Goal: Task Accomplishment & Management: Manage account settings

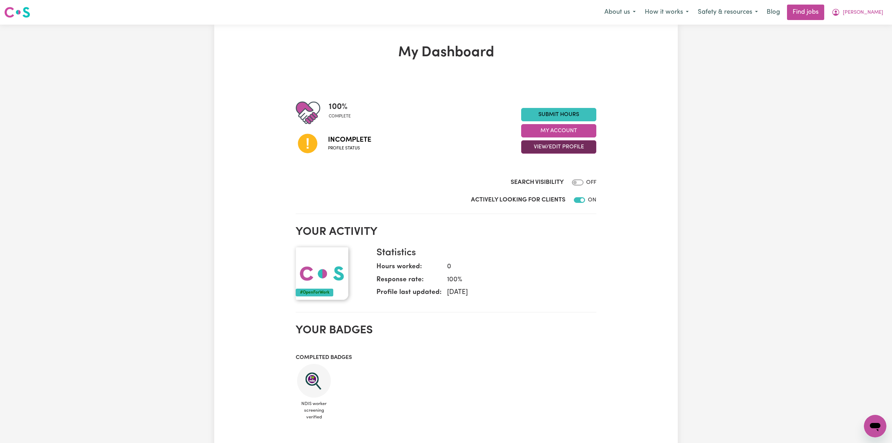
click at [566, 148] on button "View/Edit Profile" at bounding box center [558, 146] width 75 height 13
click at [538, 179] on link "Edit Profile" at bounding box center [555, 179] width 66 height 14
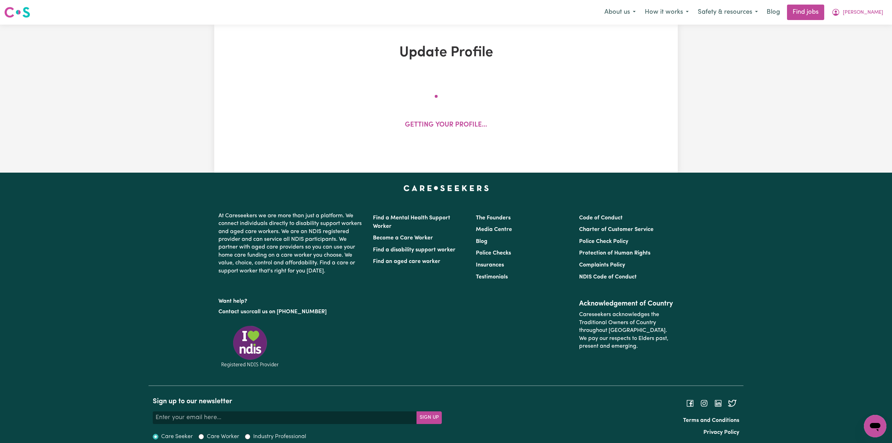
select select "[DEMOGRAPHIC_DATA]"
select select "Student Visa"
select select "Studying a healthcare related degree or qualification"
select select "37"
select select "38"
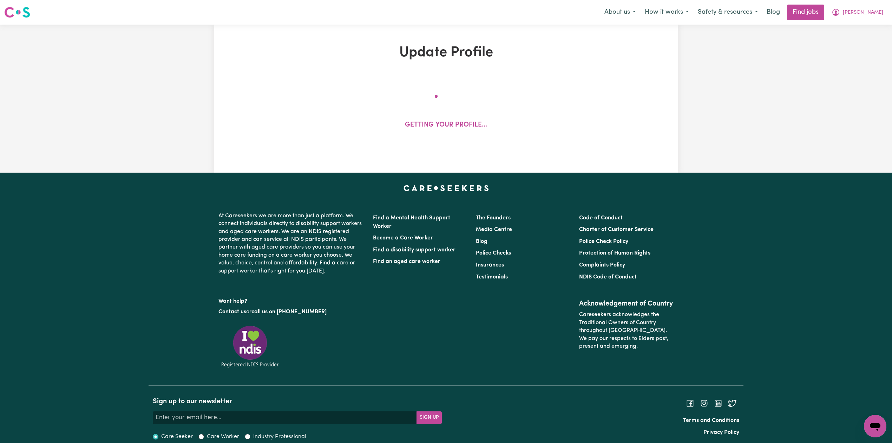
select select "40"
select select "50"
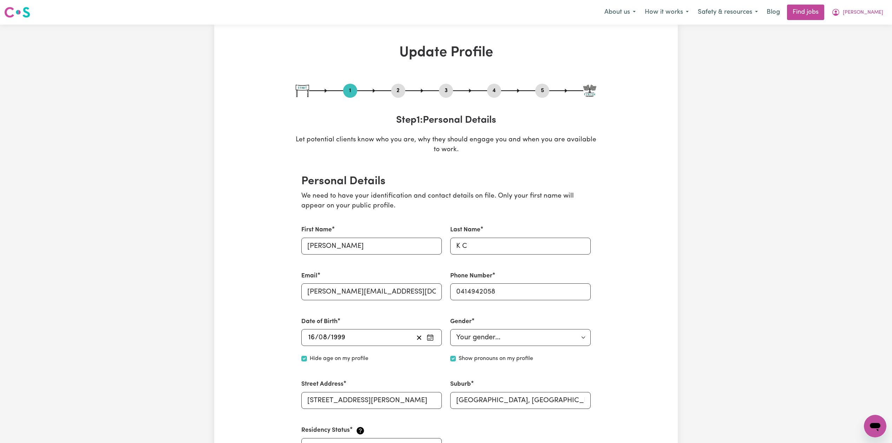
click at [440, 93] on button "3" at bounding box center [446, 90] width 14 height 9
select select "2024"
select select "Certificate III (Individual Support)"
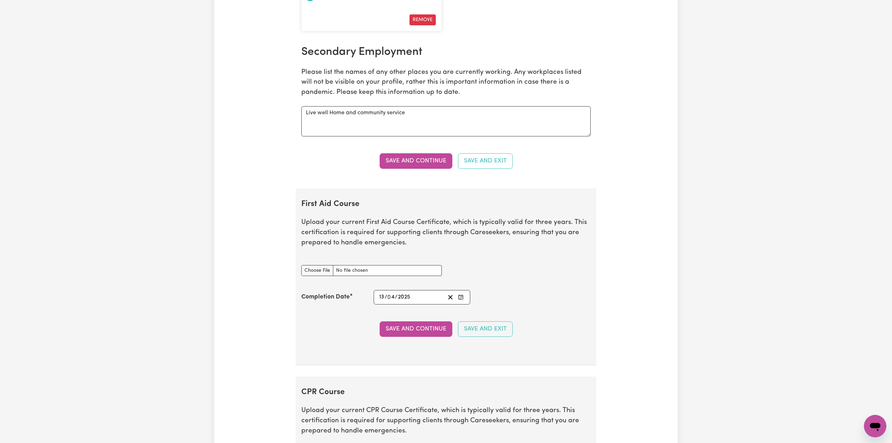
scroll to position [1265, 0]
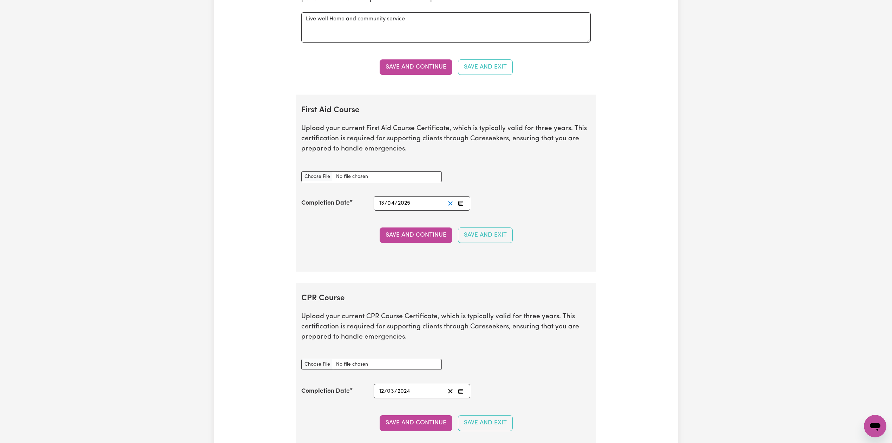
click at [450, 207] on icon "Clear date" at bounding box center [450, 203] width 7 height 7
click at [322, 182] on input "First Aid Course document" at bounding box center [371, 176] width 141 height 11
type input "C:\fakepath\[PERSON_NAME] [PERSON_NAME] CPR and First Aid Certificate 13032024.…"
click at [461, 208] on button "Enter the Completion Date of your First Aid Course" at bounding box center [461, 203] width 10 height 9
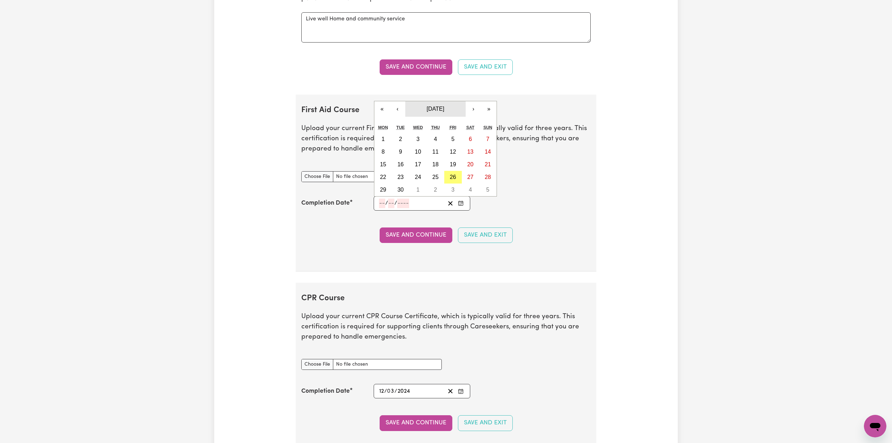
click at [435, 112] on span "[DATE]" at bounding box center [436, 109] width 18 height 6
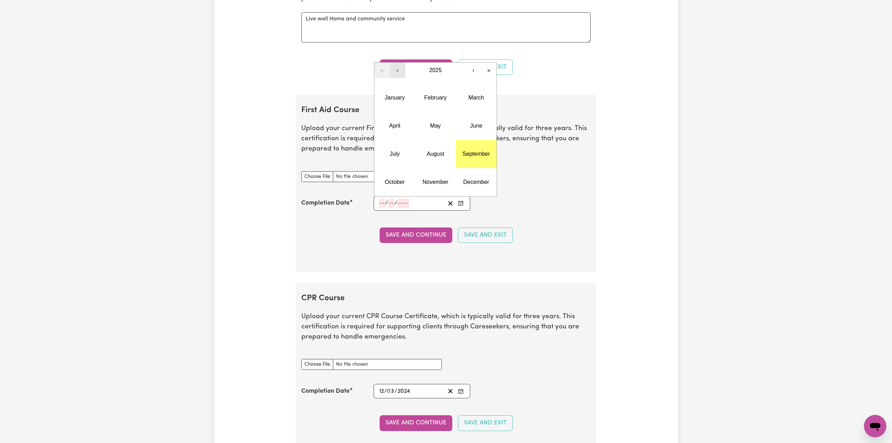
click at [403, 78] on button "‹" at bounding box center [397, 70] width 15 height 15
click at [469, 100] on abbr "March" at bounding box center [476, 98] width 15 height 6
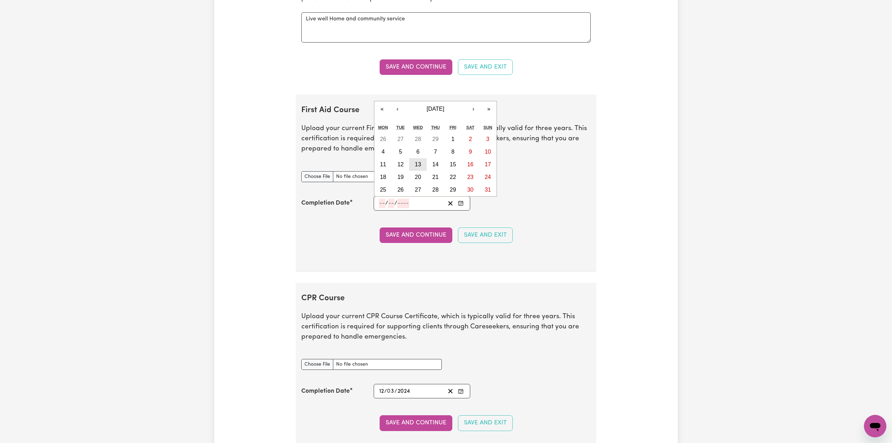
click at [419, 165] on button "13" at bounding box center [418, 164] width 18 height 13
type input "[DATE]"
type input "13"
type input "3"
type input "2024"
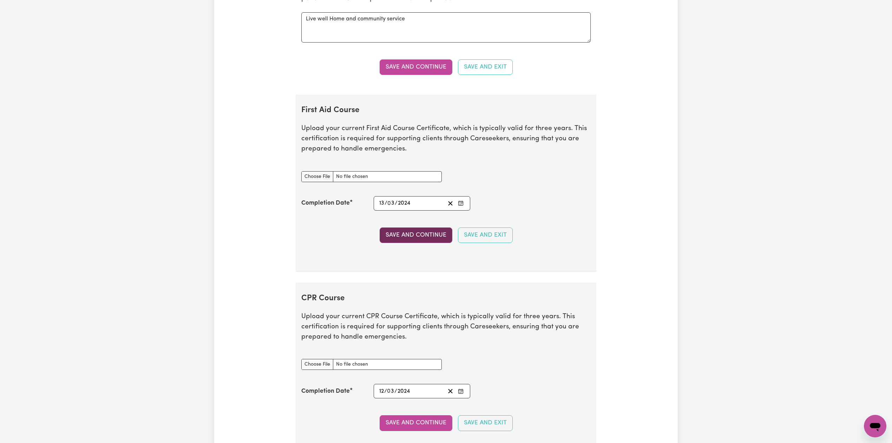
click at [405, 238] on button "Save and Continue" at bounding box center [416, 234] width 73 height 15
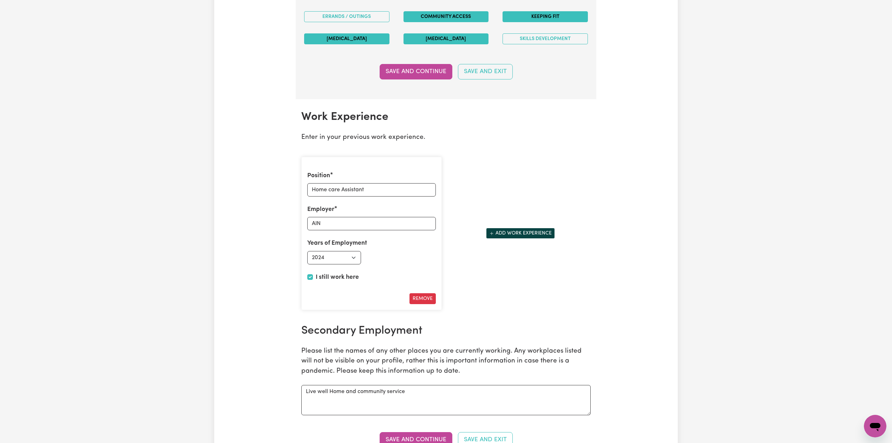
scroll to position [0, 0]
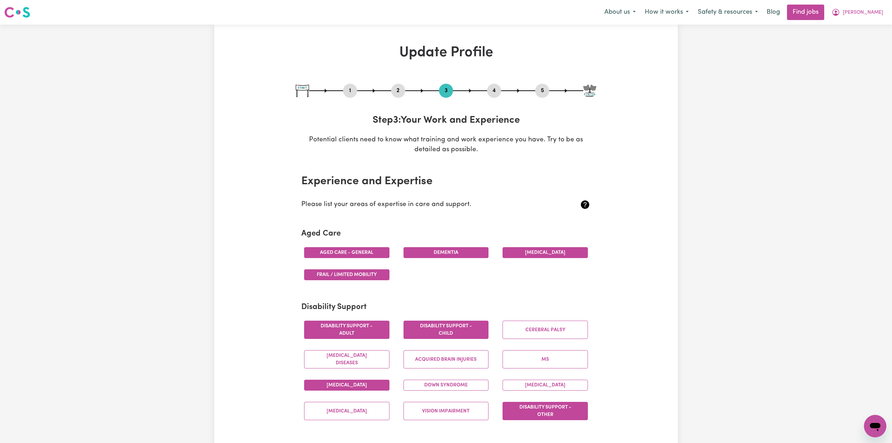
drag, startPoint x: 397, startPoint y: 84, endPoint x: 397, endPoint y: 91, distance: 6.3
click at [397, 89] on div "2" at bounding box center [398, 91] width 14 height 14
click at [397, 91] on button "2" at bounding box center [398, 90] width 14 height 9
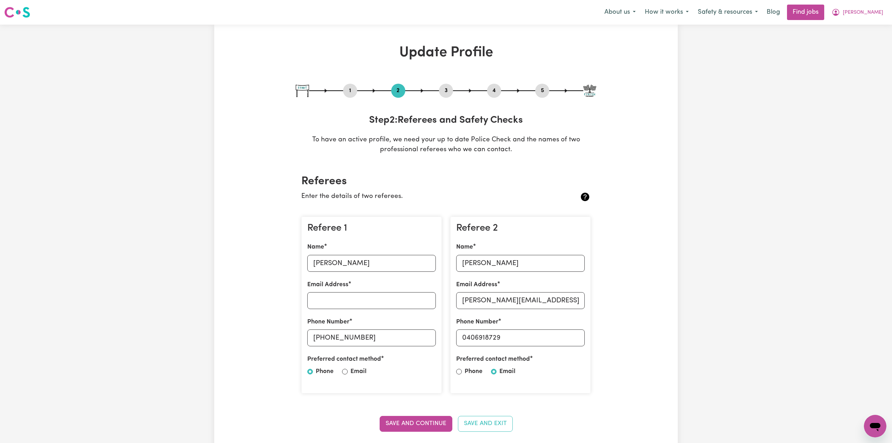
scroll to position [93, 0]
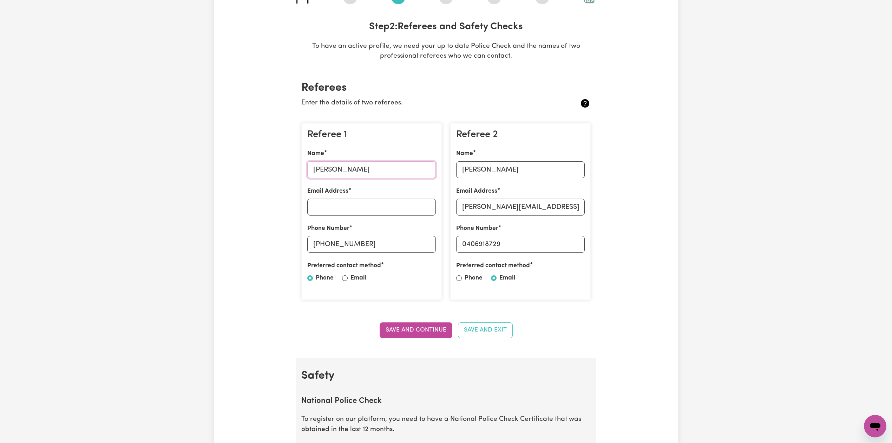
click at [326, 170] on input "[PERSON_NAME]" at bounding box center [371, 169] width 129 height 17
click at [349, 161] on input "[PERSON_NAME]" at bounding box center [371, 169] width 129 height 17
drag, startPoint x: 326, startPoint y: 245, endPoint x: 394, endPoint y: 244, distance: 67.1
click at [394, 244] on input "[PHONE_NUMBER]" at bounding box center [371, 244] width 129 height 17
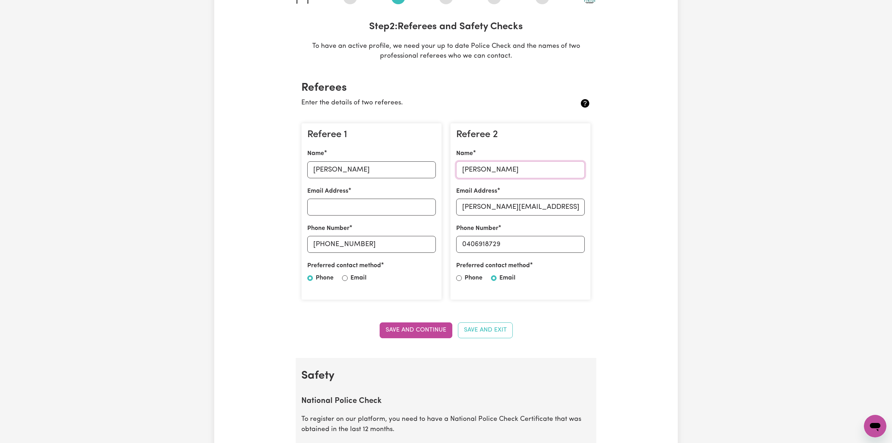
click at [512, 174] on input "[PERSON_NAME]" at bounding box center [520, 169] width 129 height 17
click at [508, 212] on input "[PERSON_NAME][EMAIL_ADDRESS][DOMAIN_NAME]" at bounding box center [520, 207] width 129 height 17
drag, startPoint x: 467, startPoint y: 245, endPoint x: 531, endPoint y: 244, distance: 64.0
click at [531, 244] on input "0406918729" at bounding box center [520, 244] width 129 height 17
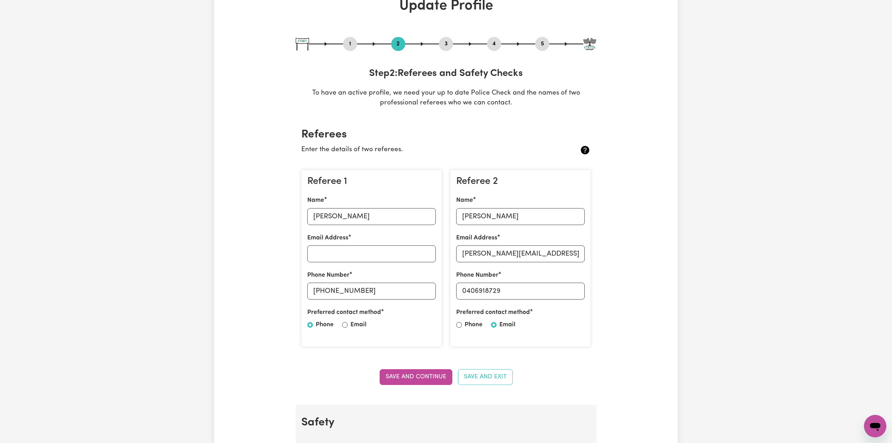
click at [545, 41] on button "5" at bounding box center [542, 43] width 14 height 9
select select "I am providing services privately on my own"
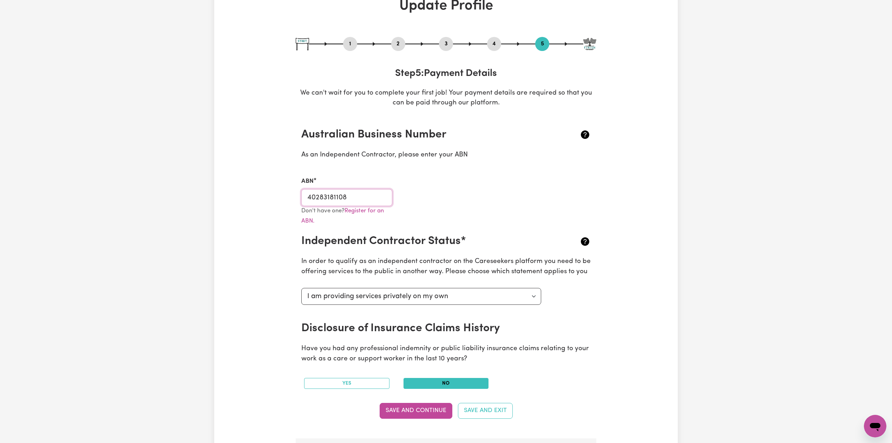
click at [348, 199] on input "40283181108" at bounding box center [346, 197] width 91 height 17
click at [498, 46] on button "4" at bounding box center [494, 43] width 14 height 9
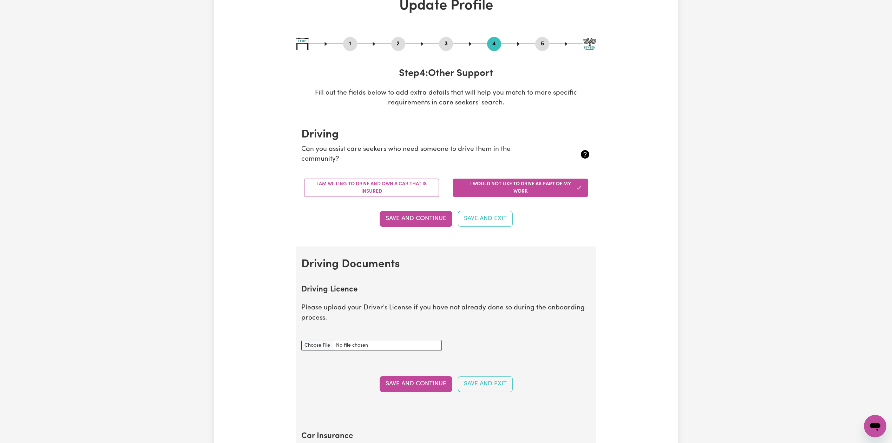
drag, startPoint x: 826, startPoint y: 134, endPoint x: 866, endPoint y: 58, distance: 86.4
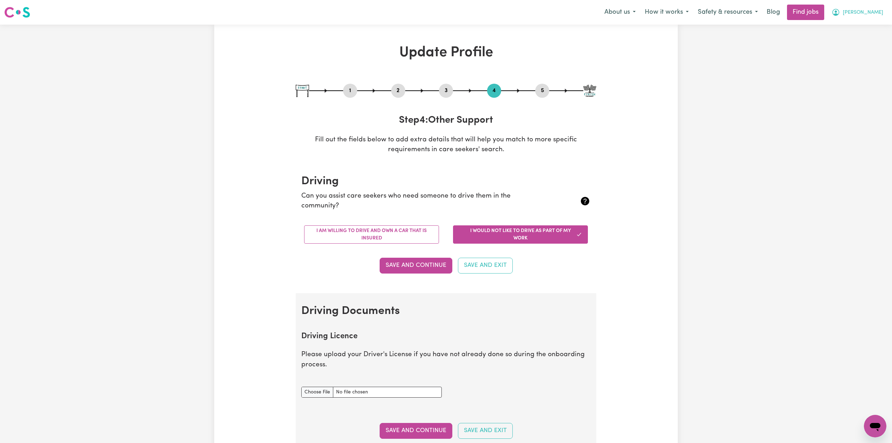
click at [876, 13] on span "[PERSON_NAME]" at bounding box center [863, 13] width 40 height 8
click at [863, 51] on link "Logout" at bounding box center [860, 53] width 56 height 13
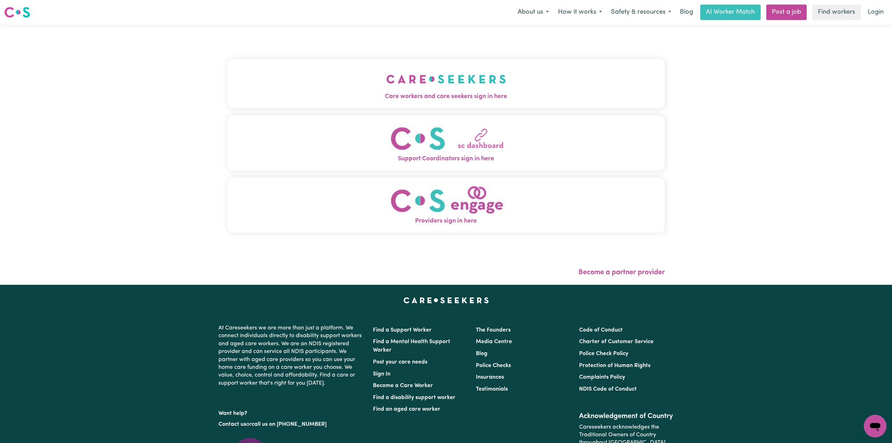
click at [344, 100] on span "Care workers and care seekers sign in here" at bounding box center [446, 96] width 438 height 9
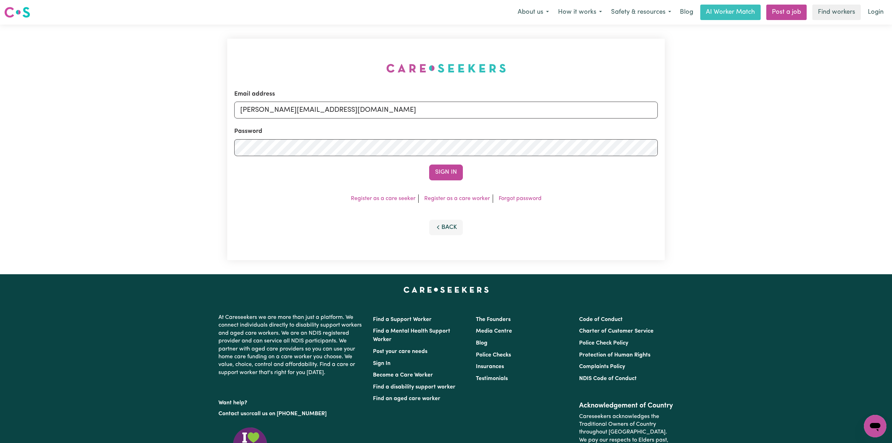
click at [359, 118] on form "Email address [PERSON_NAME][EMAIL_ADDRESS][DOMAIN_NAME] Password Sign In" at bounding box center [446, 135] width 424 height 91
drag, startPoint x: 337, startPoint y: 99, endPoint x: 324, endPoint y: 132, distance: 36.0
click at [336, 103] on div "Email address [PERSON_NAME][EMAIL_ADDRESS][DOMAIN_NAME]" at bounding box center [446, 104] width 424 height 29
drag, startPoint x: 312, startPoint y: 107, endPoint x: 308, endPoint y: 117, distance: 10.9
click at [312, 107] on input "[PERSON_NAME][EMAIL_ADDRESS][DOMAIN_NAME]" at bounding box center [446, 110] width 424 height 17
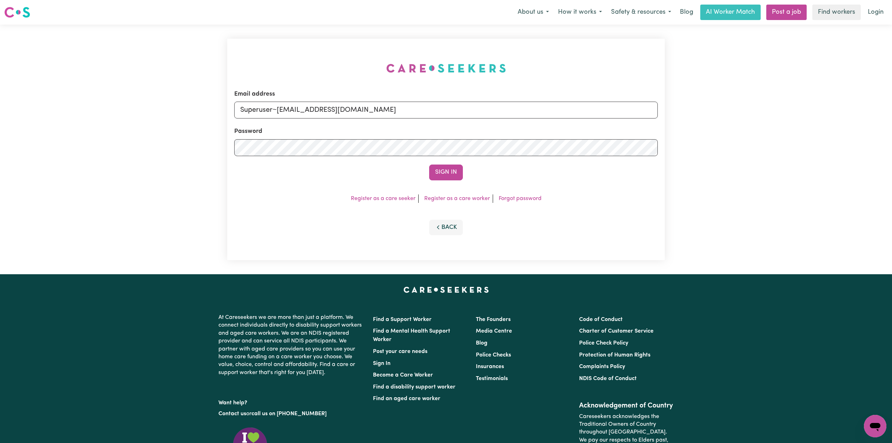
drag, startPoint x: 278, startPoint y: 108, endPoint x: 494, endPoint y: 135, distance: 217.8
click at [494, 135] on form "Email address Superuser~[EMAIL_ADDRESS][DOMAIN_NAME] Password Sign In" at bounding box center [446, 135] width 424 height 91
type input "Superuser~[EMAIL_ADDRESS][DOMAIN_NAME]"
click at [444, 173] on button "Sign In" at bounding box center [446, 171] width 34 height 15
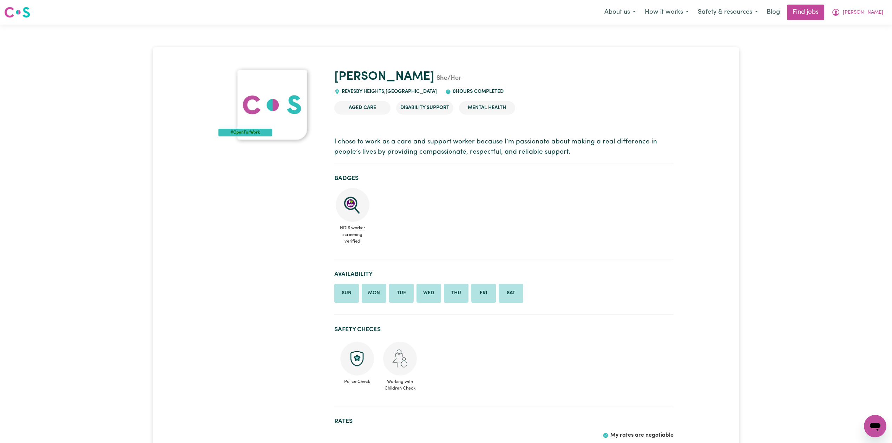
scroll to position [141, 0]
